Goal: Transaction & Acquisition: Purchase product/service

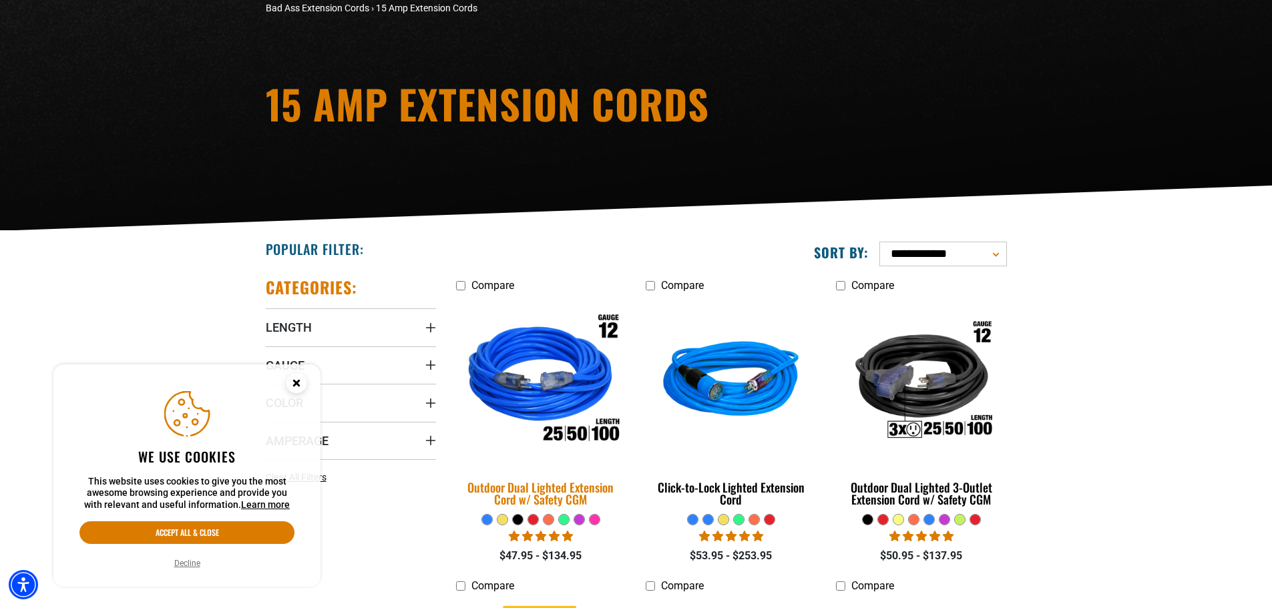
scroll to position [134, 0]
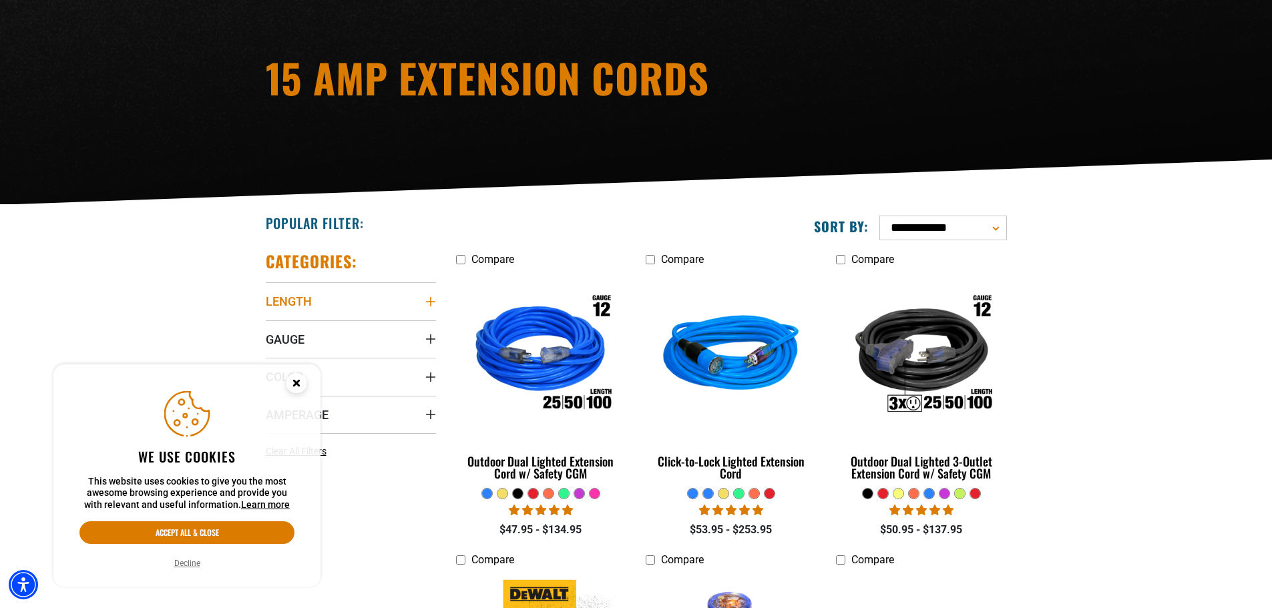
click at [431, 298] on icon "Length" at bounding box center [430, 301] width 11 height 11
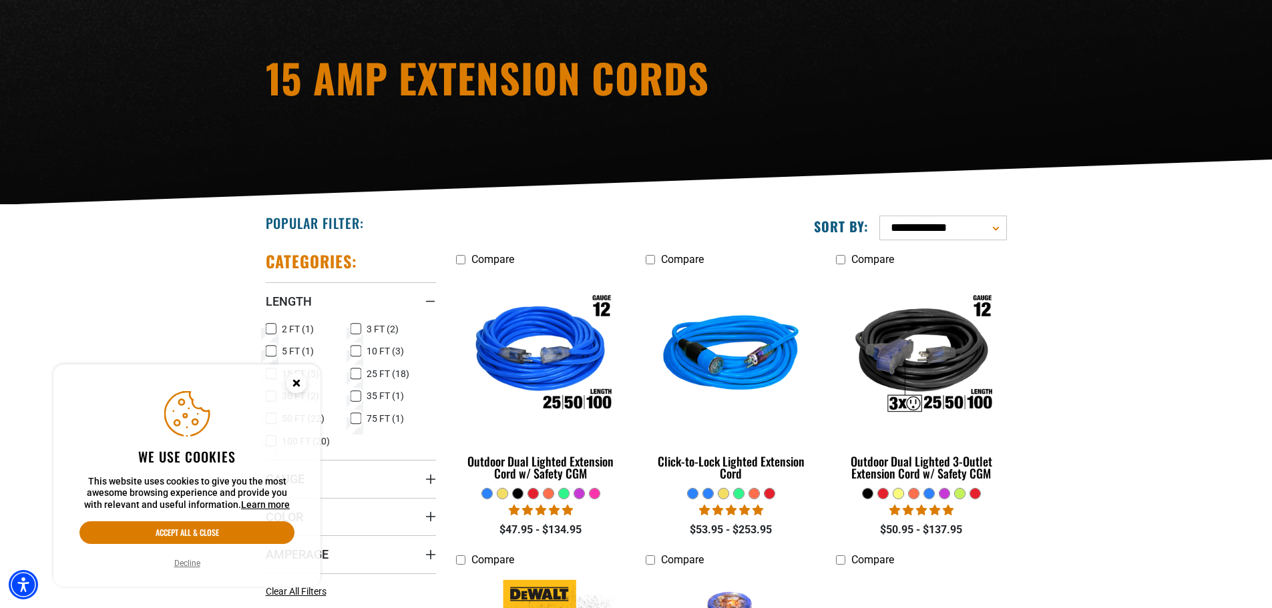
click at [360, 348] on icon at bounding box center [355, 350] width 11 height 17
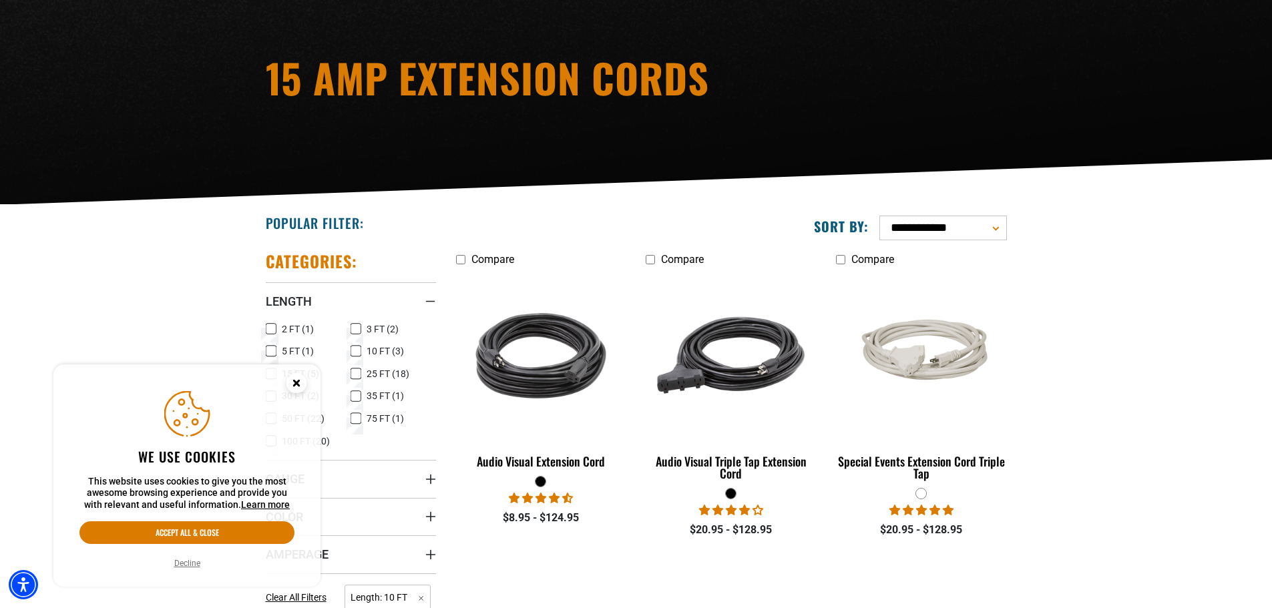
click at [296, 378] on circle "Close this option" at bounding box center [296, 383] width 20 height 20
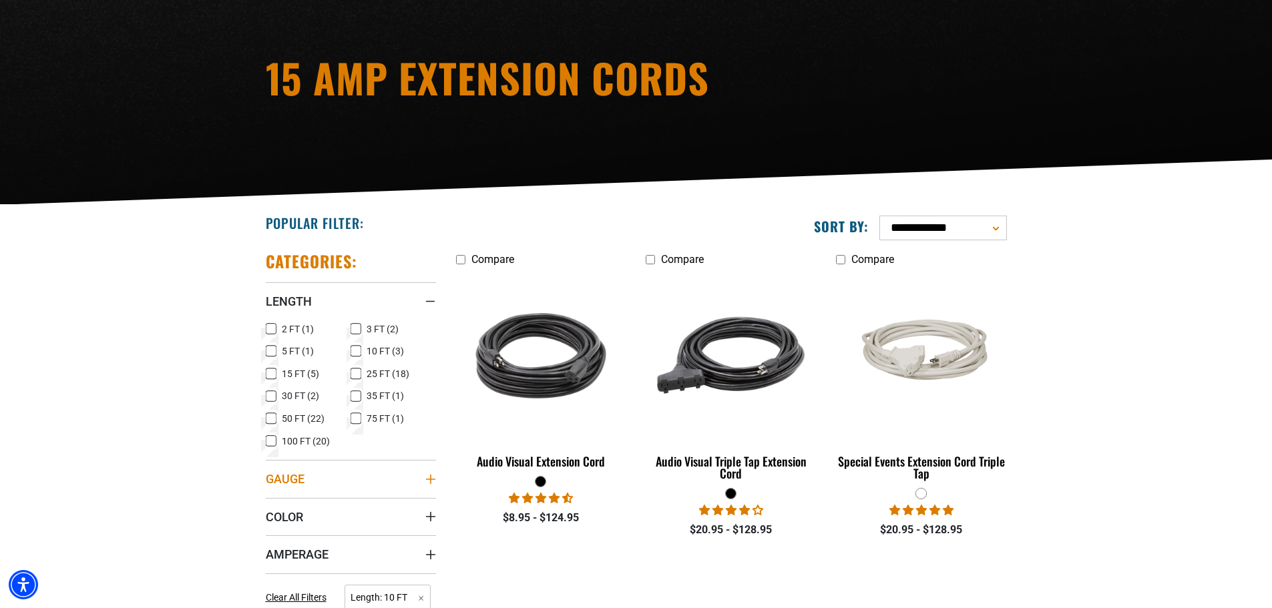
click at [428, 477] on icon "Gauge" at bounding box center [430, 479] width 11 height 11
click at [271, 506] on icon at bounding box center [271, 506] width 11 height 17
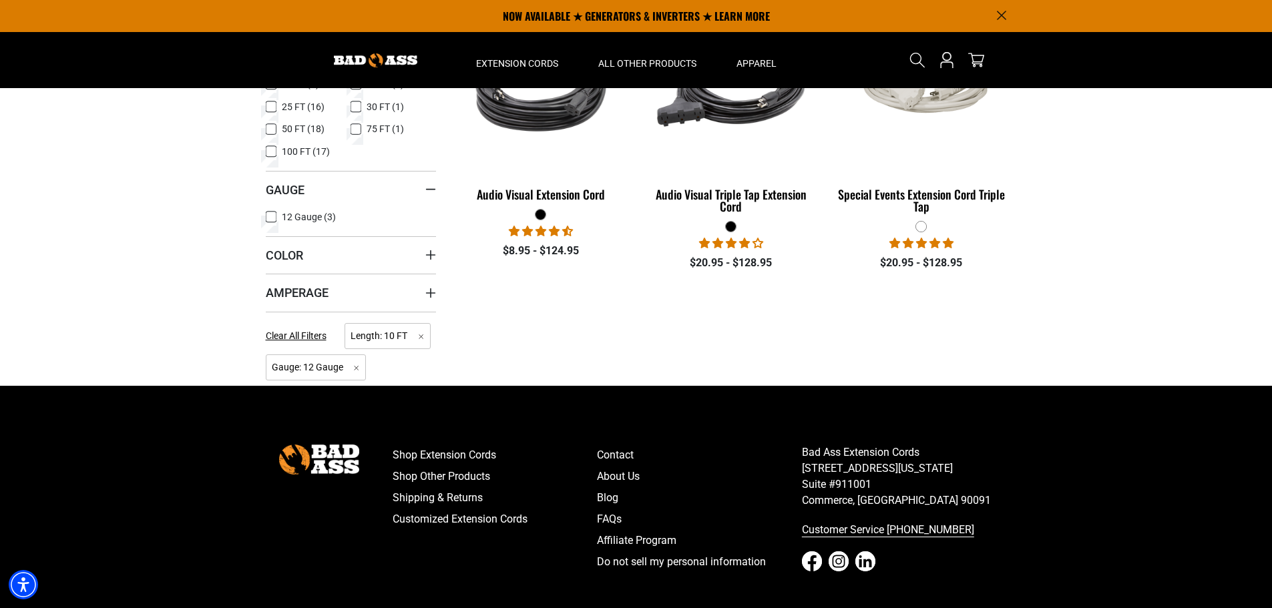
scroll to position [334, 0]
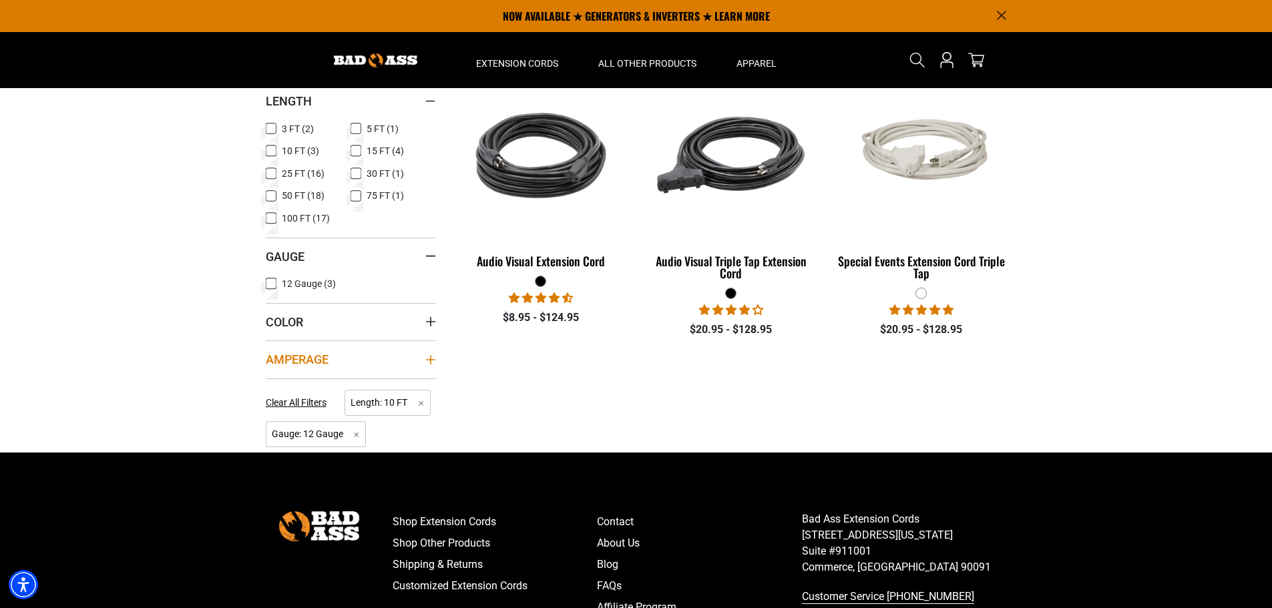
click at [428, 360] on icon "Amperage" at bounding box center [429, 359] width 9 height 9
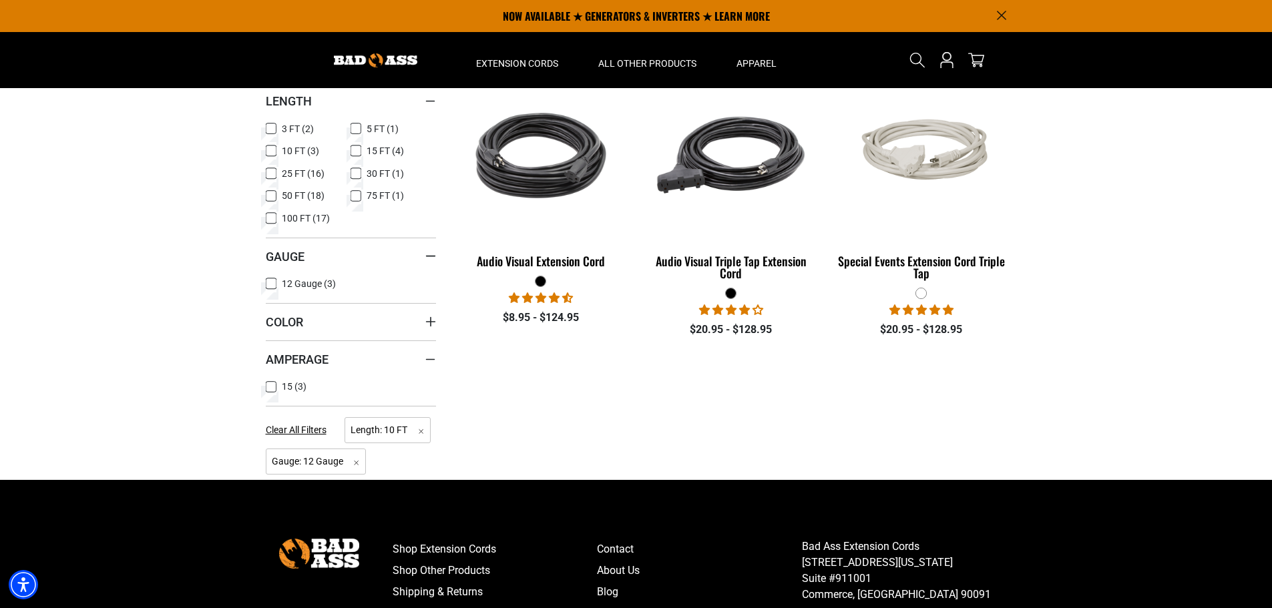
click at [274, 386] on icon at bounding box center [271, 386] width 11 height 17
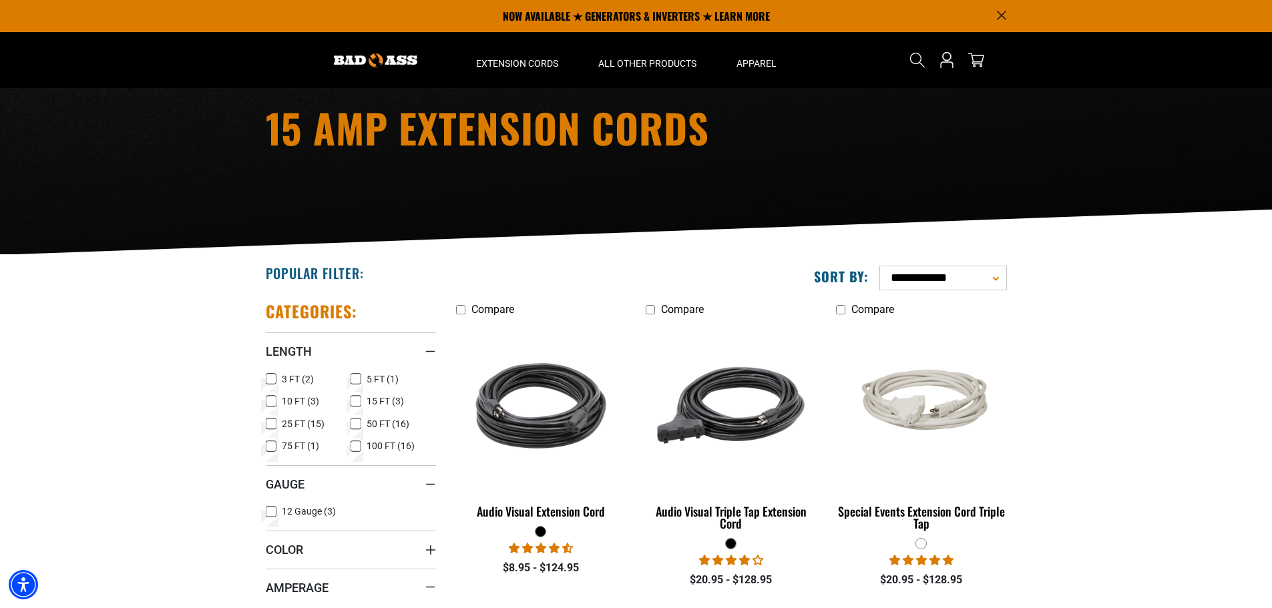
scroll to position [67, 0]
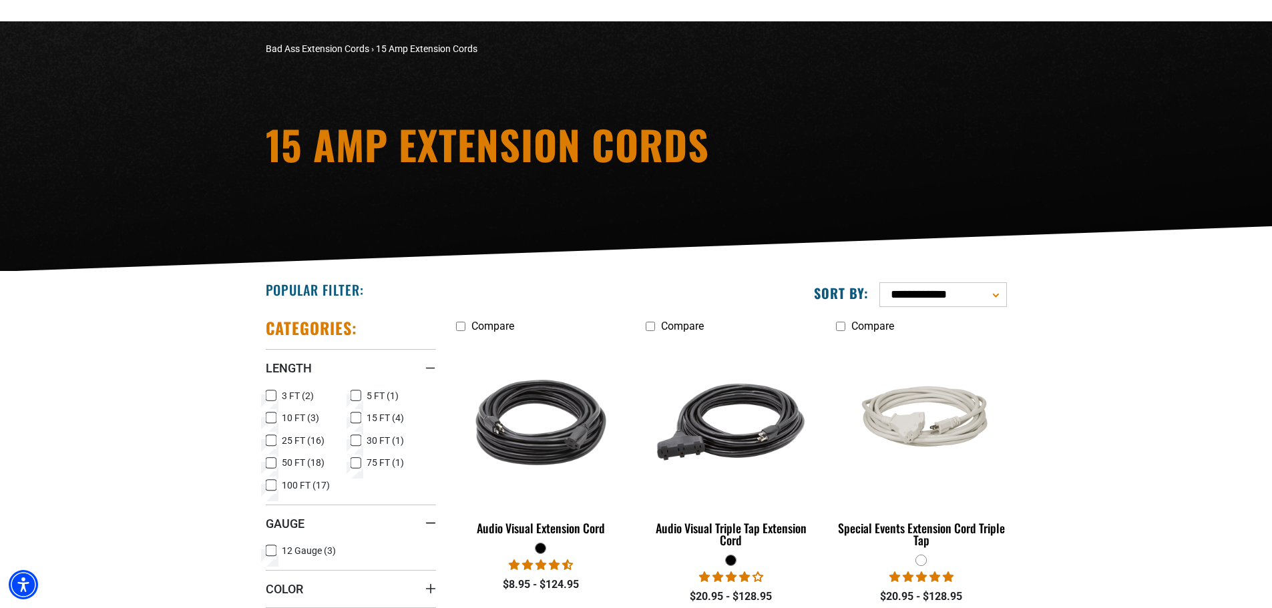
scroll to position [334, 0]
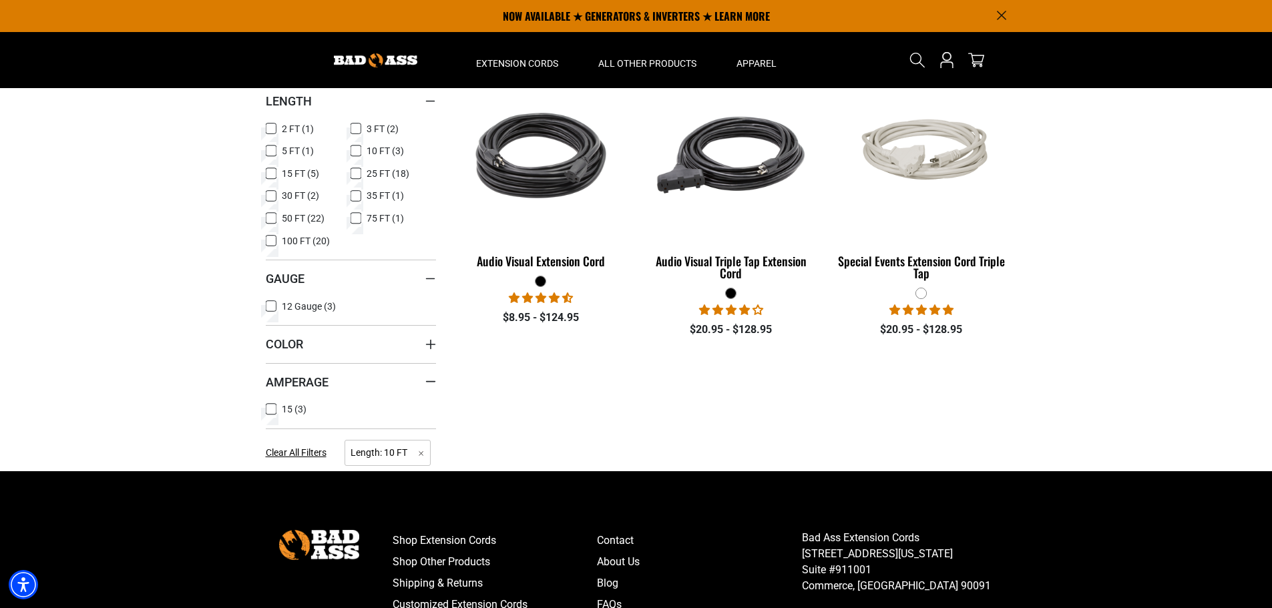
scroll to position [134, 0]
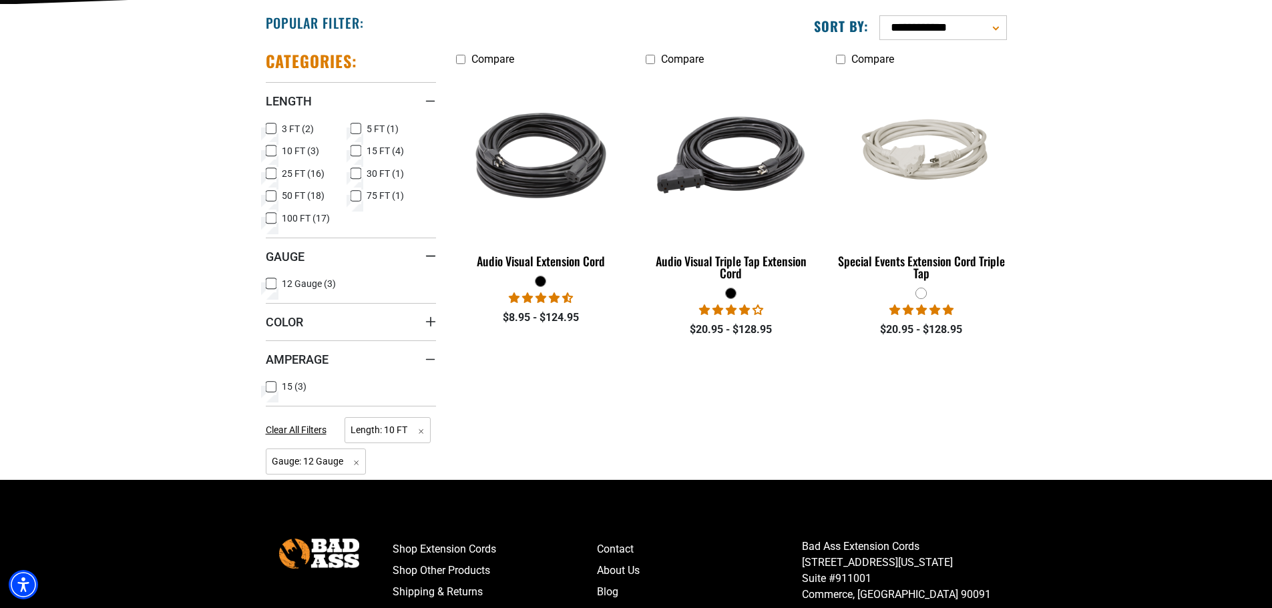
scroll to position [67, 0]
